Goal: Information Seeking & Learning: Learn about a topic

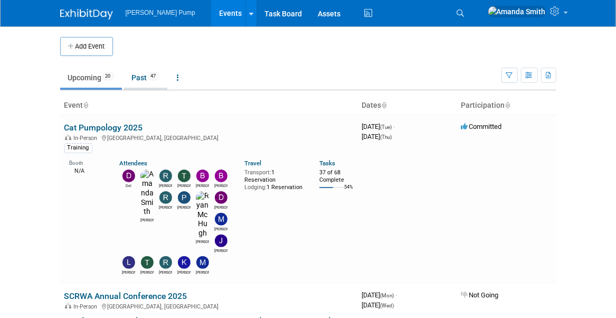
click at [137, 78] on link "Past 47" at bounding box center [145, 78] width 43 height 20
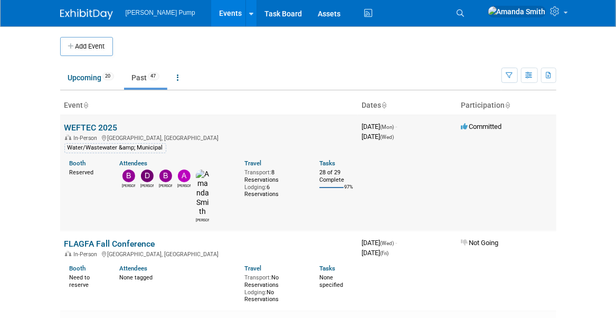
click at [99, 126] on link "WEFTEC 2025" at bounding box center [90, 127] width 53 height 10
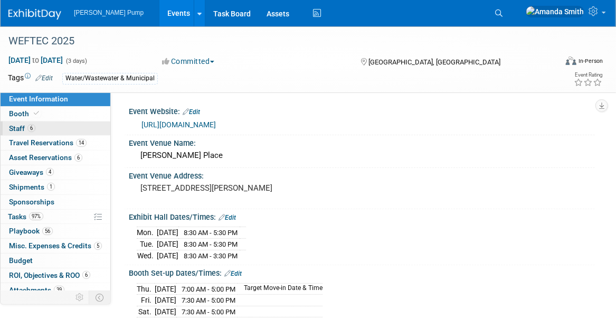
click at [21, 126] on span "Staff 6" at bounding box center [22, 128] width 26 height 8
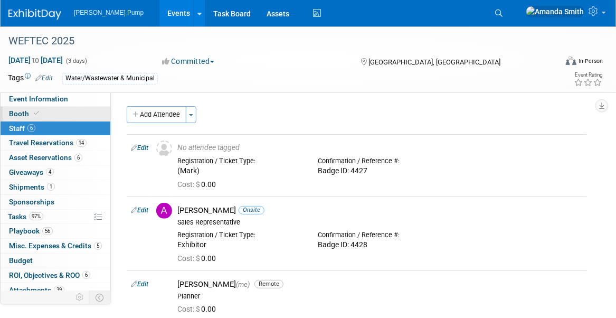
click at [27, 109] on span "Booth" at bounding box center [25, 113] width 32 height 8
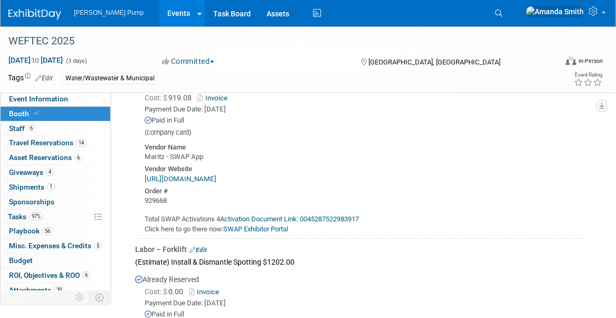
scroll to position [1372, 0]
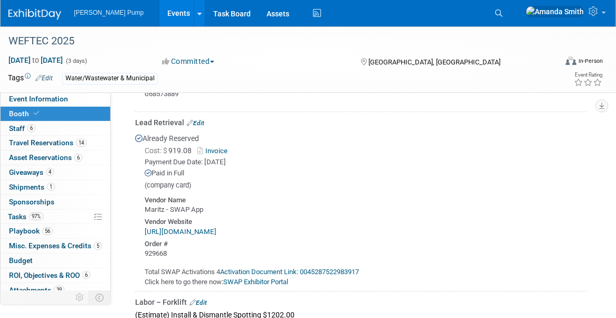
click at [159, 15] on link "Events" at bounding box center [178, 13] width 39 height 26
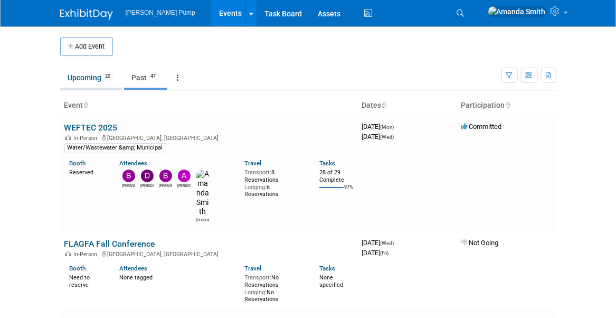
click at [87, 73] on link "Upcoming 20" at bounding box center [91, 78] width 62 height 20
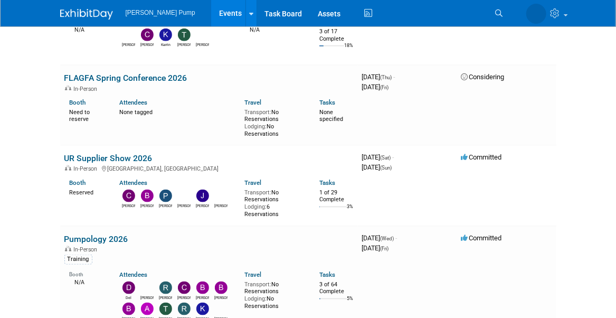
scroll to position [422, 0]
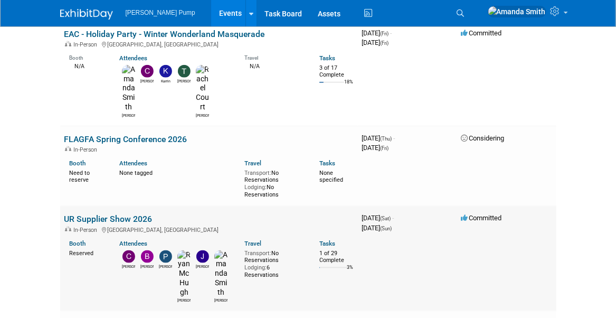
click at [107, 214] on link "UR Supplier Show 2026" at bounding box center [108, 219] width 88 height 10
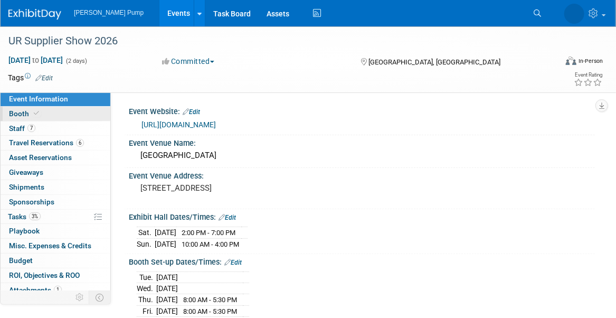
click at [37, 111] on icon at bounding box center [36, 113] width 5 height 6
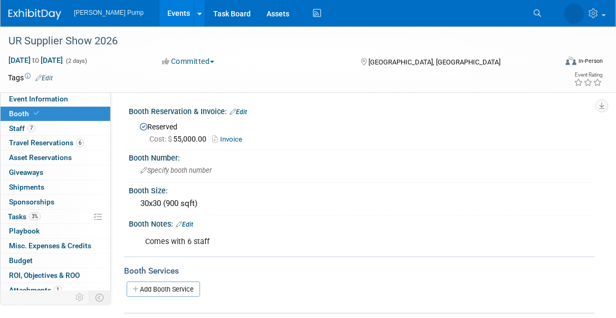
click at [159, 13] on link "Events" at bounding box center [178, 13] width 39 height 26
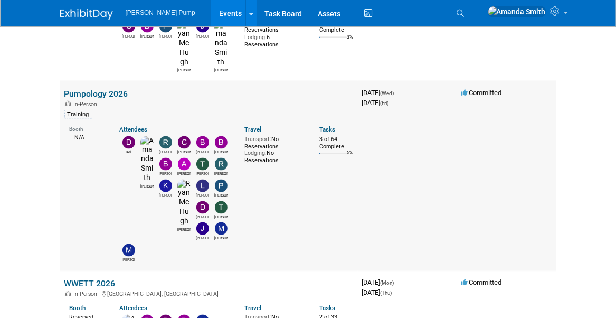
scroll to position [686, 0]
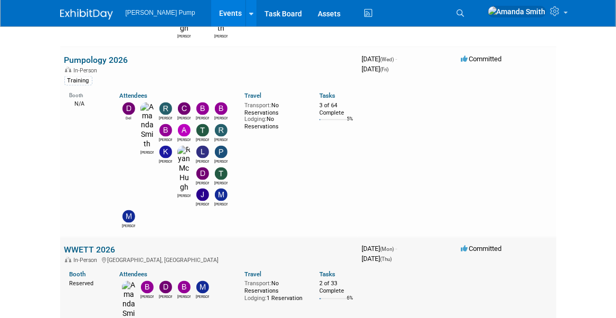
click at [88, 245] on link "WWETT 2026" at bounding box center [89, 250] width 51 height 10
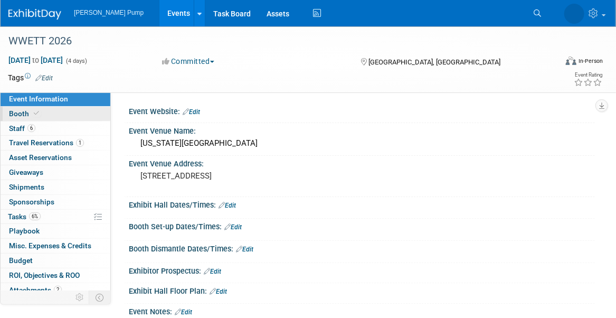
click at [52, 112] on link "Booth" at bounding box center [56, 114] width 110 height 14
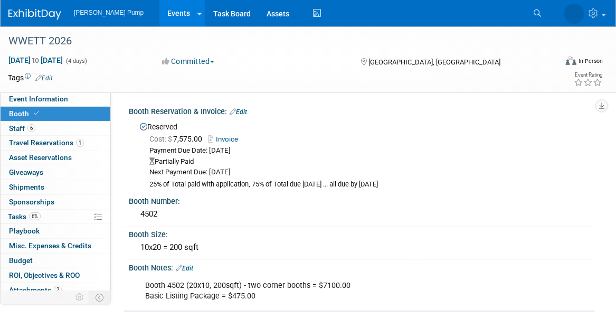
click at [159, 13] on link "Events" at bounding box center [178, 13] width 39 height 26
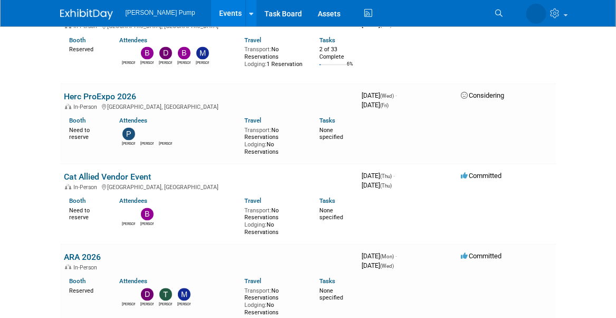
scroll to position [791, 0]
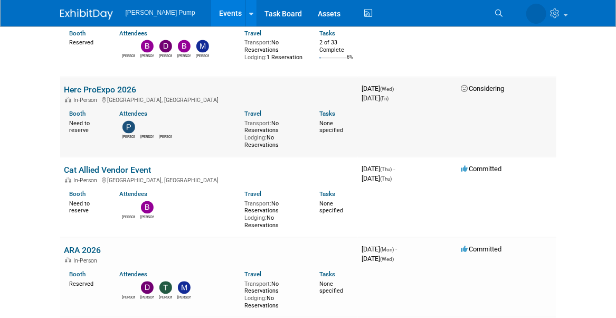
click at [102, 85] on link "Herc ProExpo 2026" at bounding box center [100, 90] width 72 height 10
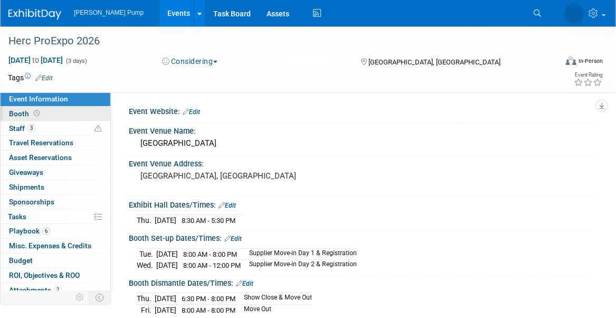
click at [43, 116] on link "Booth" at bounding box center [56, 114] width 110 height 14
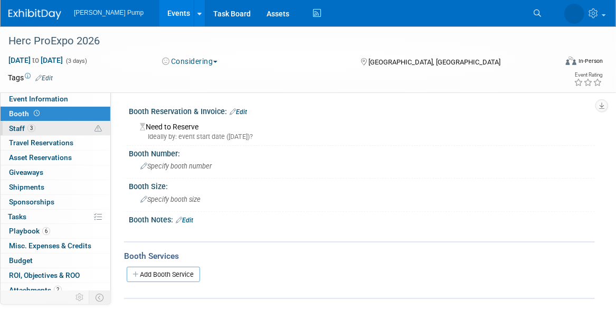
click at [67, 124] on link "3 Staff 3" at bounding box center [56, 128] width 110 height 14
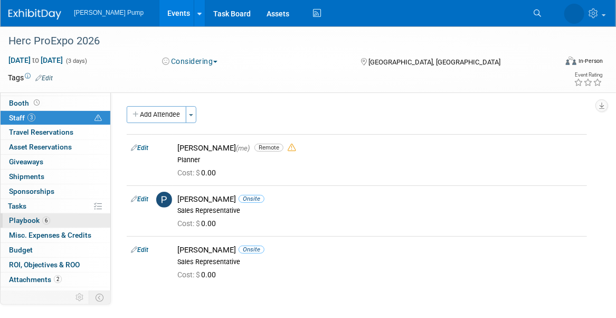
scroll to position [18, 0]
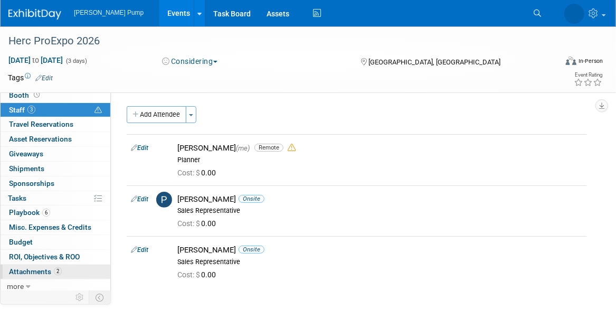
click at [27, 270] on span "Attachments 2" at bounding box center [35, 271] width 53 height 8
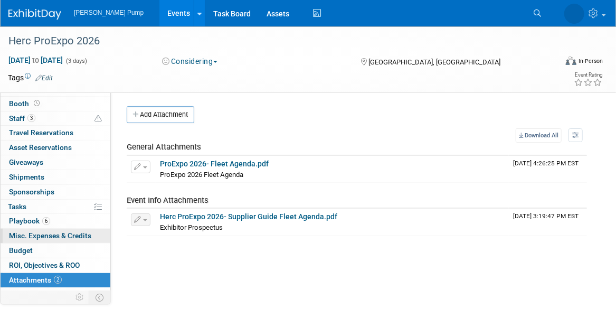
scroll to position [0, 0]
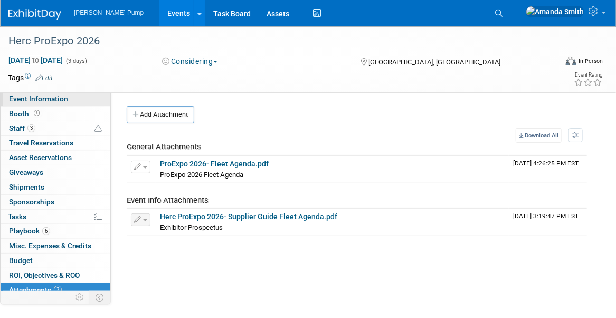
click at [32, 96] on span "Event Information" at bounding box center [38, 98] width 59 height 8
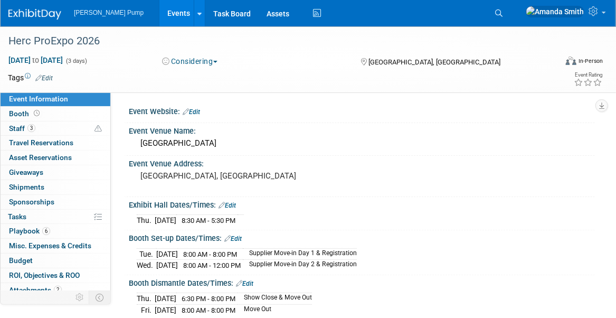
click at [159, 13] on link "Events" at bounding box center [178, 13] width 39 height 26
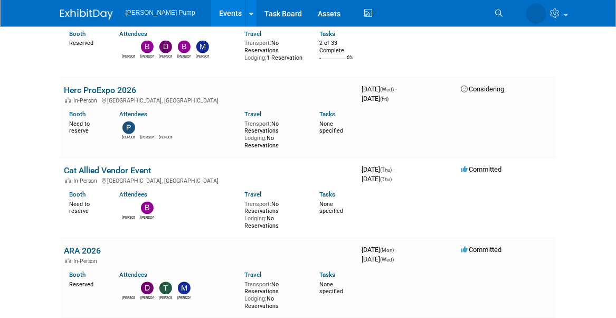
scroll to position [791, 0]
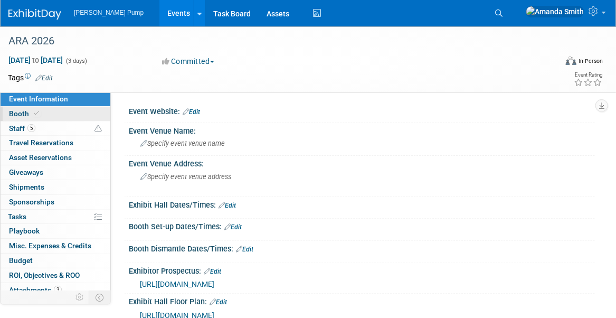
click at [55, 113] on link "Booth" at bounding box center [56, 114] width 110 height 14
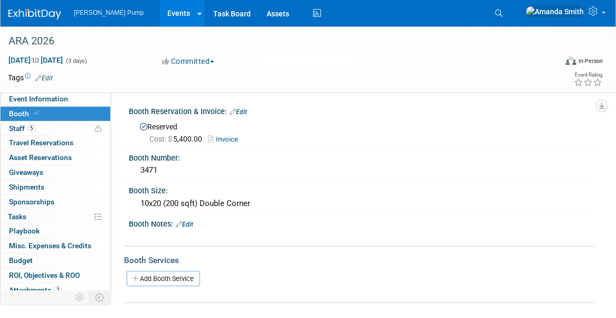
click at [159, 9] on link "Events" at bounding box center [178, 13] width 39 height 26
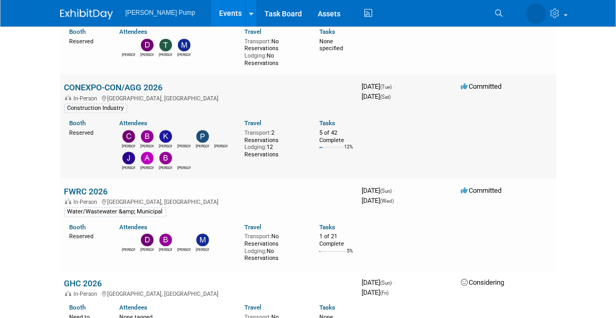
scroll to position [1055, 0]
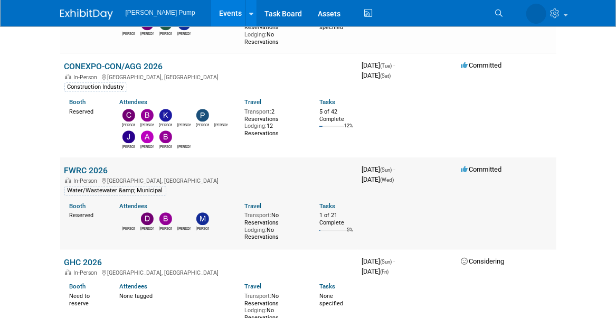
click at [92, 169] on link "FWRC 2026" at bounding box center [86, 170] width 44 height 10
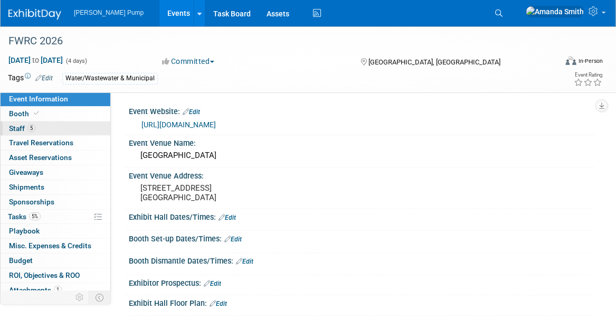
click at [63, 129] on link "5 Staff 5" at bounding box center [56, 128] width 110 height 14
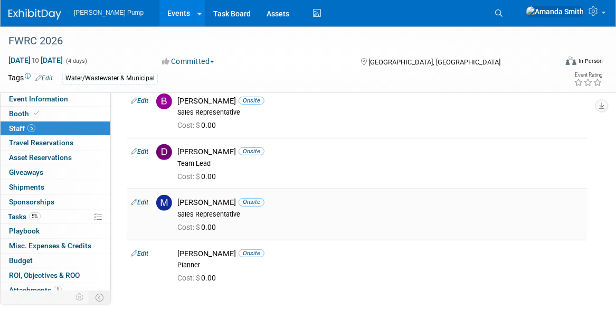
scroll to position [106, 0]
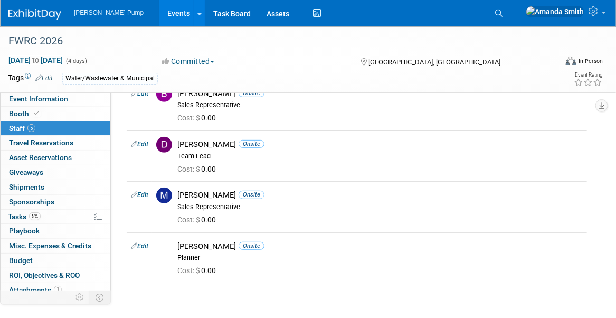
click at [159, 8] on link "Events" at bounding box center [178, 13] width 39 height 26
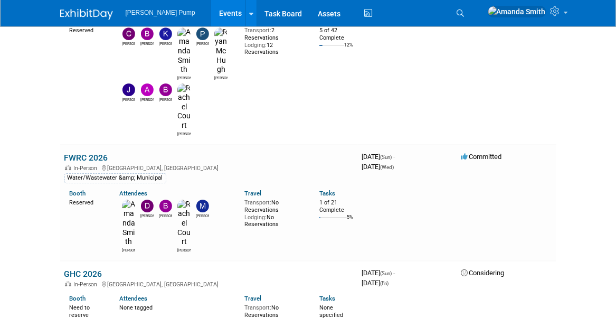
scroll to position [1372, 0]
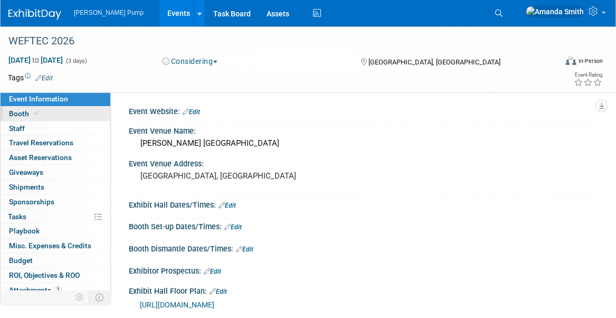
click at [59, 114] on link "Booth" at bounding box center [56, 114] width 110 height 14
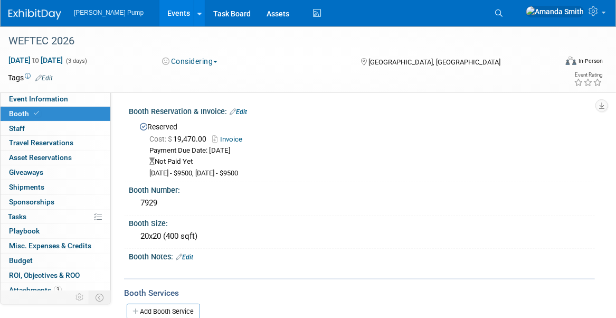
click at [159, 11] on link "Events" at bounding box center [178, 13] width 39 height 26
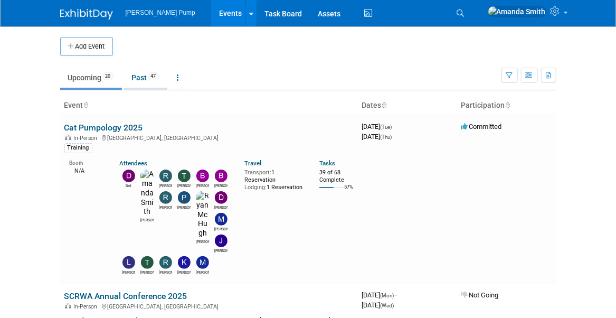
click at [135, 79] on link "Past 47" at bounding box center [145, 78] width 43 height 20
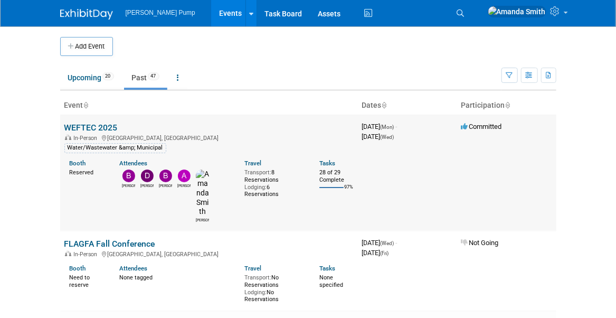
click at [98, 130] on link "WEFTEC 2025" at bounding box center [90, 127] width 53 height 10
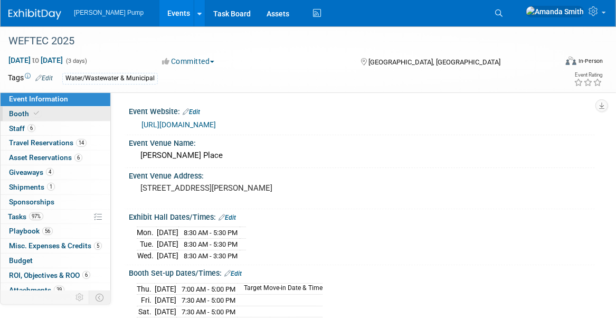
click at [53, 112] on link "Booth" at bounding box center [56, 114] width 110 height 14
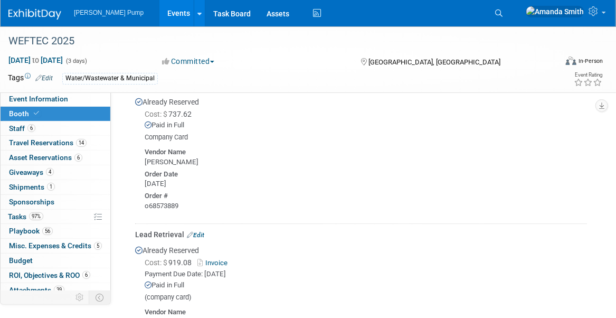
scroll to position [1233, 0]
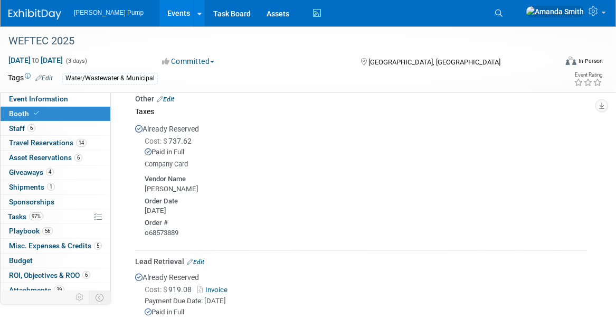
click at [159, 12] on link "Events" at bounding box center [178, 13] width 39 height 26
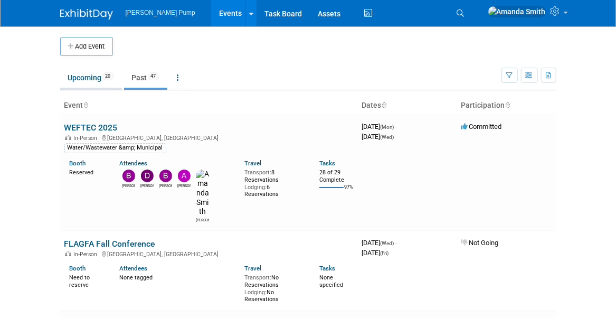
click at [90, 77] on link "Upcoming 20" at bounding box center [91, 78] width 62 height 20
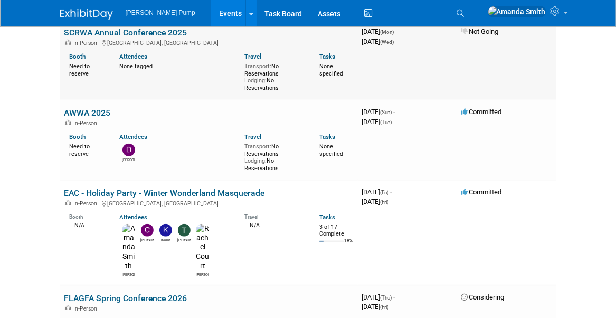
scroll to position [264, 0]
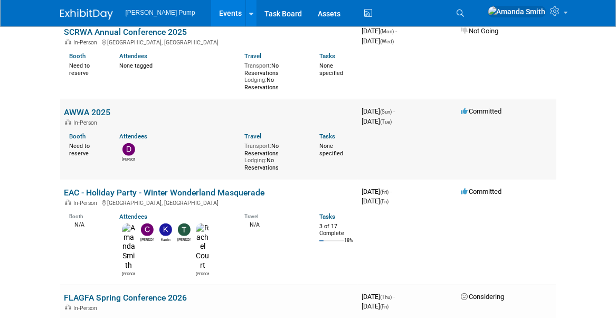
click at [79, 107] on link "AWWA 2025" at bounding box center [87, 112] width 46 height 10
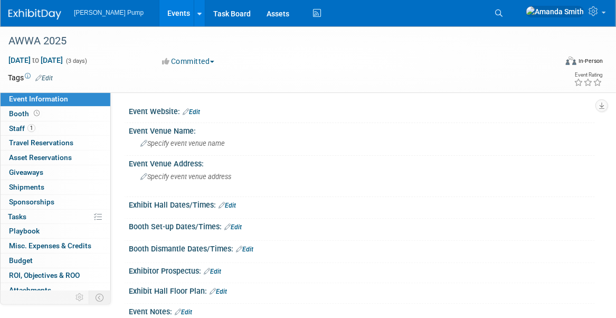
click at [159, 14] on link "Events" at bounding box center [178, 13] width 39 height 26
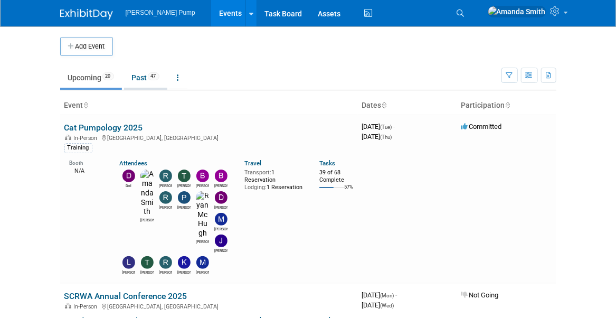
click at [146, 72] on link "Past 47" at bounding box center [145, 78] width 43 height 20
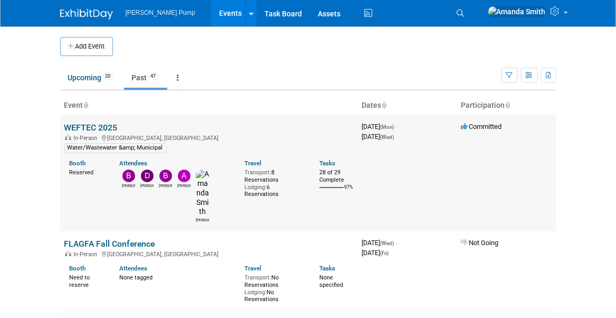
click at [82, 125] on link "WEFTEC 2025" at bounding box center [90, 127] width 53 height 10
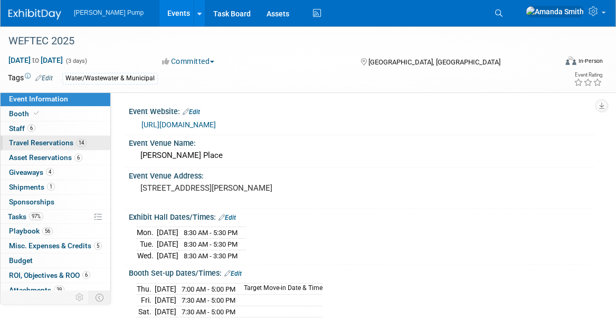
click at [70, 140] on span "Travel Reservations 14" at bounding box center [48, 142] width 78 height 8
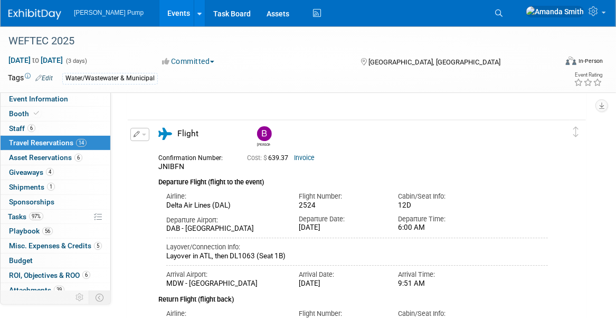
scroll to position [1363, 0]
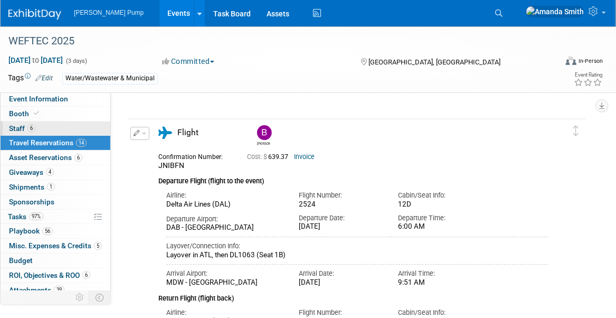
click at [61, 126] on link "6 Staff 6" at bounding box center [56, 128] width 110 height 14
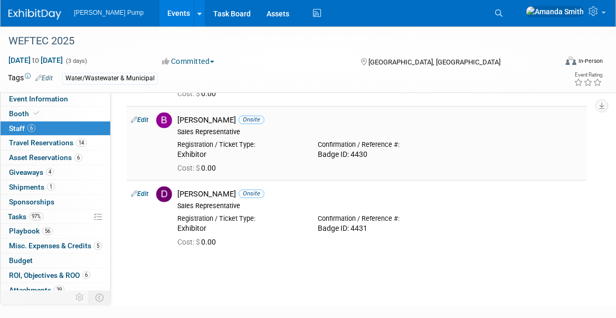
scroll to position [317, 0]
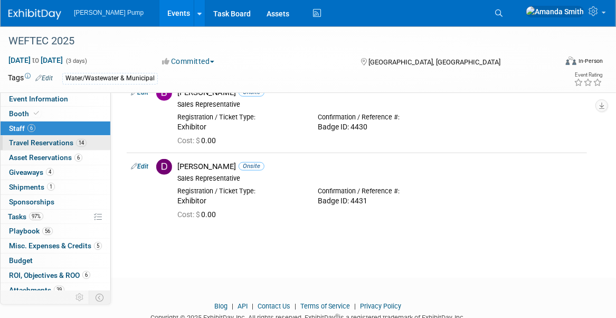
click at [71, 141] on span "Travel Reservations 14" at bounding box center [48, 142] width 78 height 8
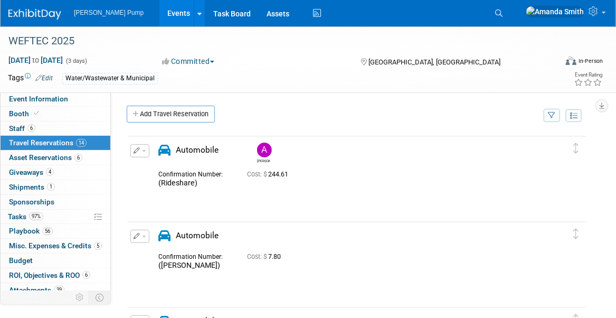
scroll to position [0, 0]
